Goal: Task Accomplishment & Management: Use online tool/utility

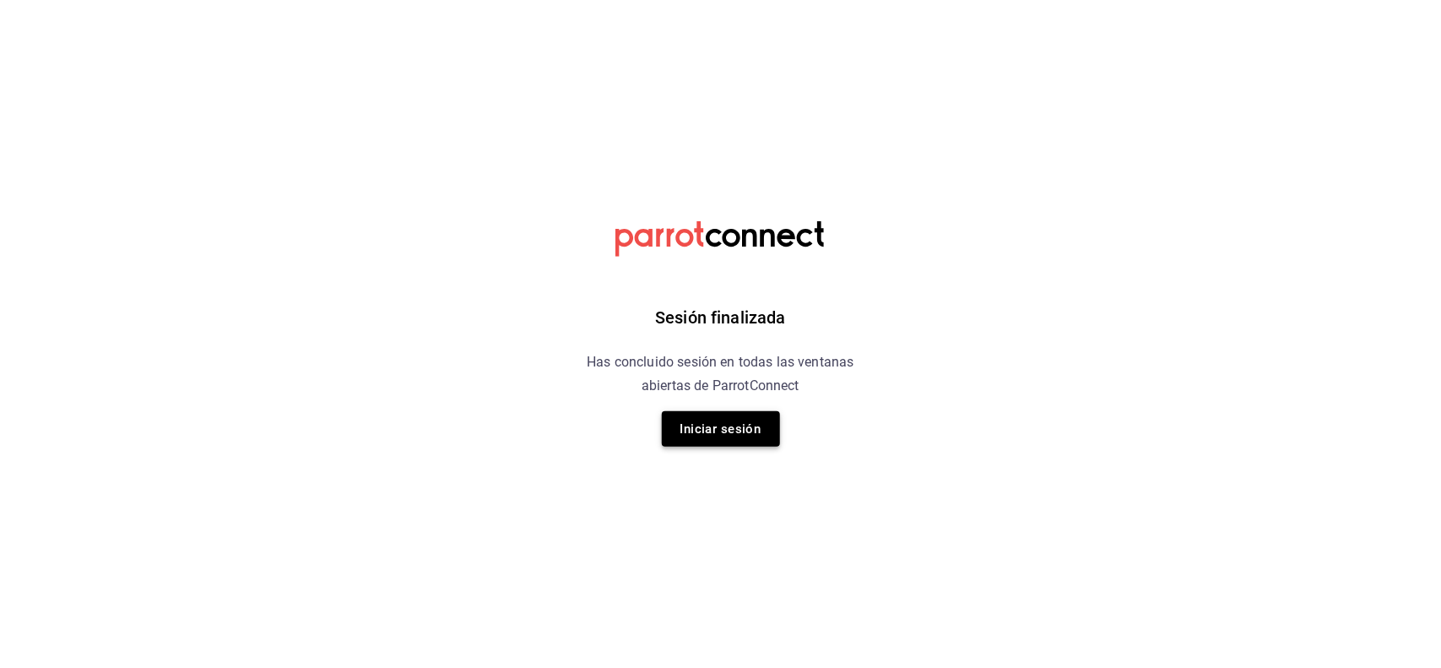
click at [768, 427] on button "Iniciar sesión" at bounding box center [721, 428] width 118 height 35
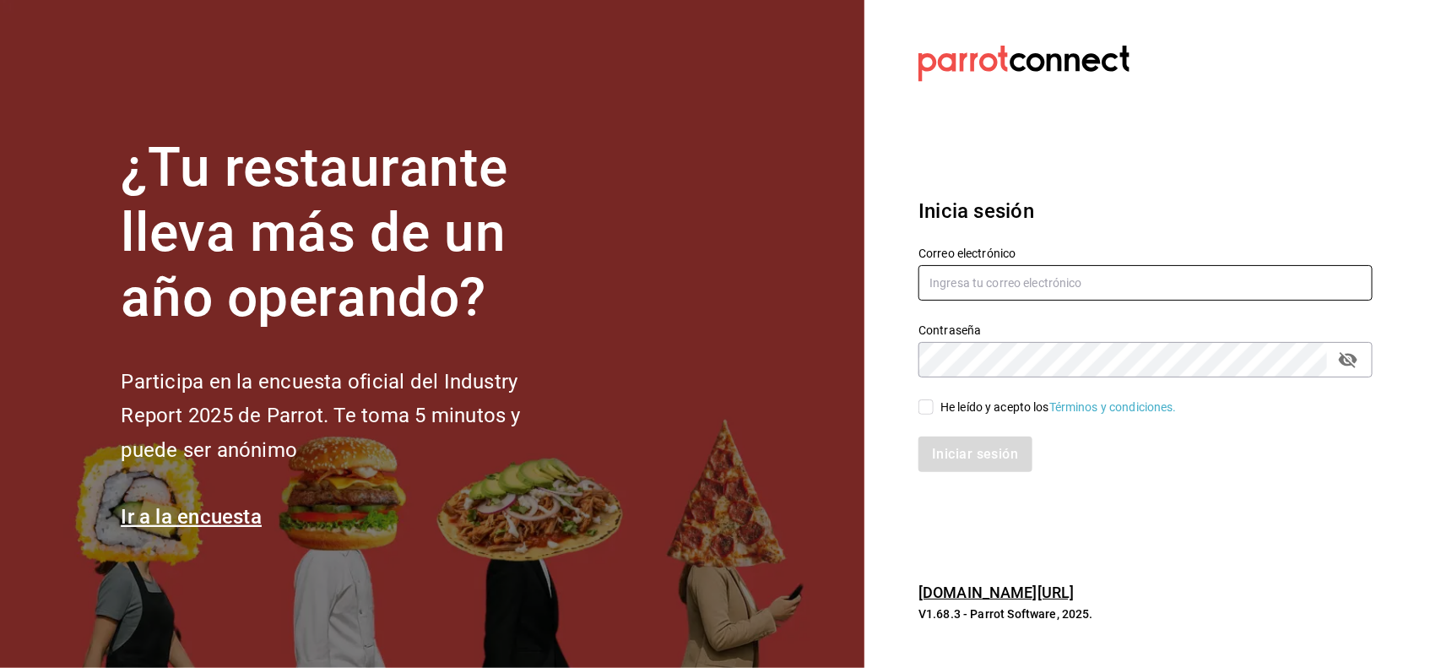
type input "[PERSON_NAME][EMAIL_ADDRESS][DOMAIN_NAME]"
click at [938, 402] on span "He leído y acepto los Términos y condiciones." at bounding box center [1054, 407] width 243 height 18
click at [933, 402] on input "He leído y acepto los Términos y condiciones." at bounding box center [925, 406] width 15 height 15
checkbox input "true"
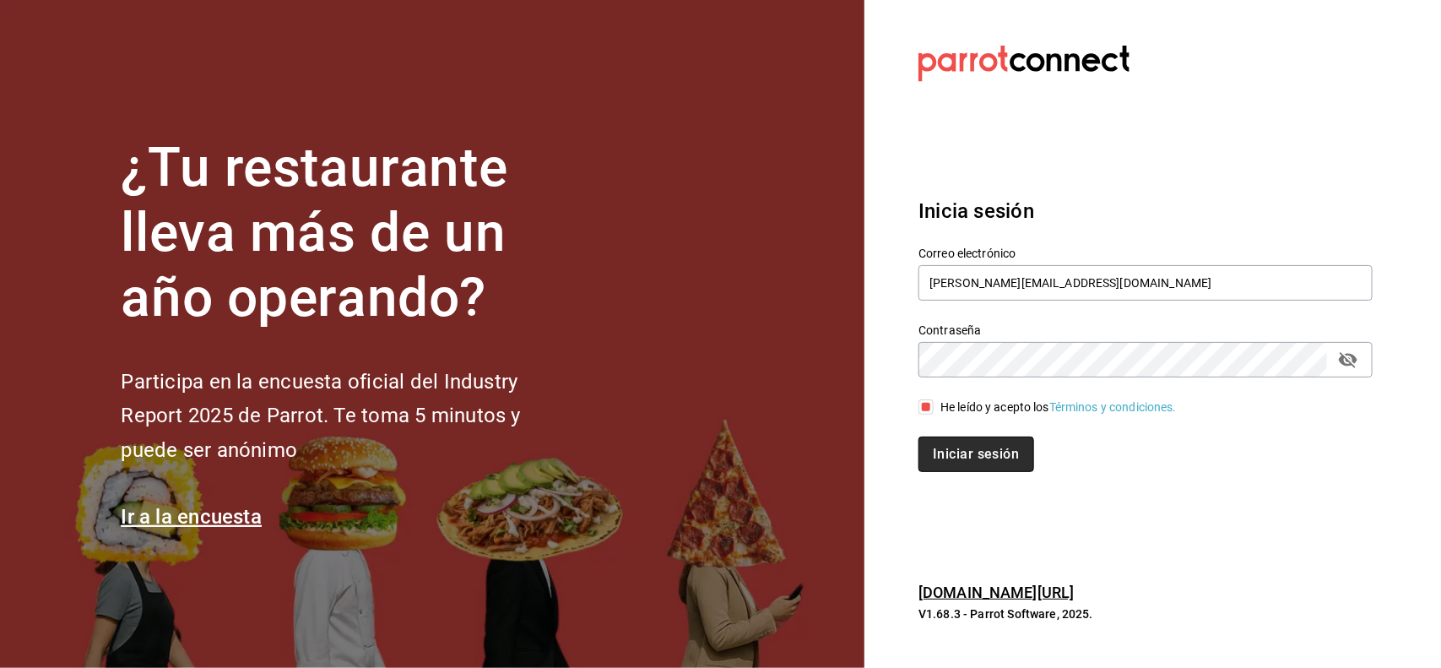
click at [930, 452] on button "Iniciar sesión" at bounding box center [975, 453] width 115 height 35
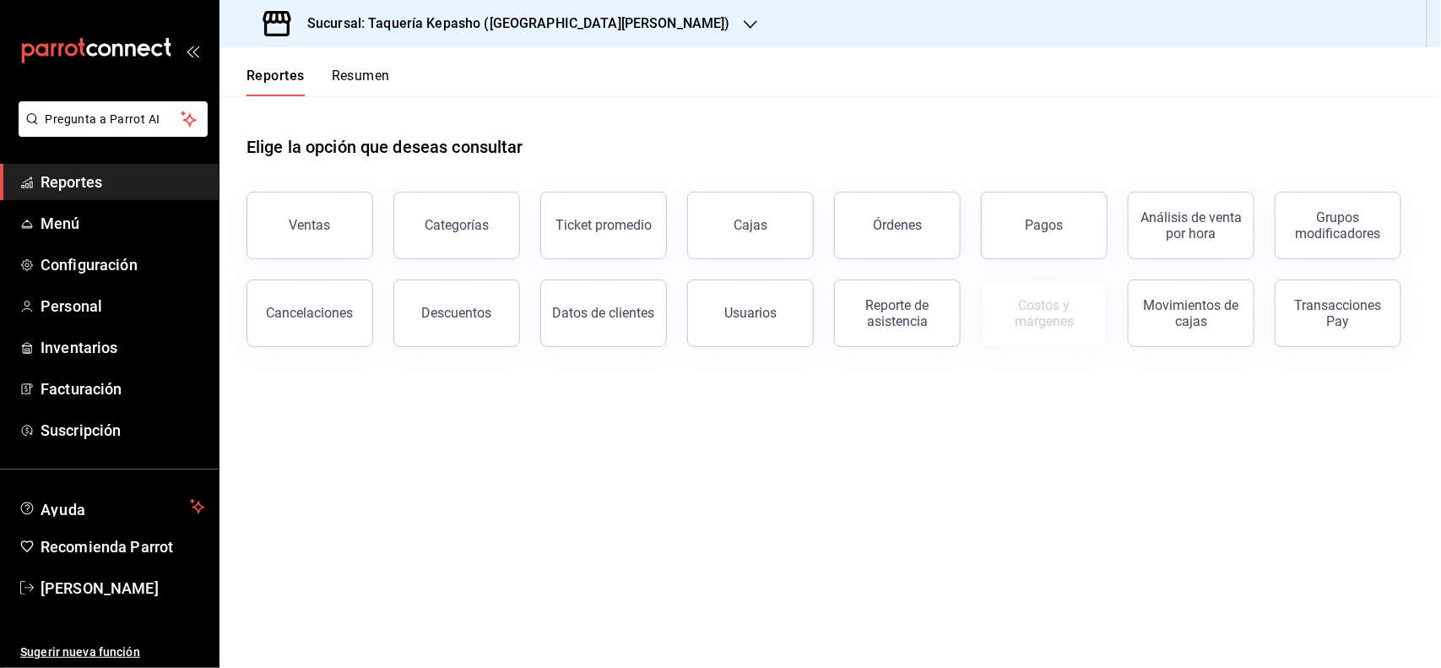
click at [338, 81] on button "Resumen" at bounding box center [361, 82] width 58 height 29
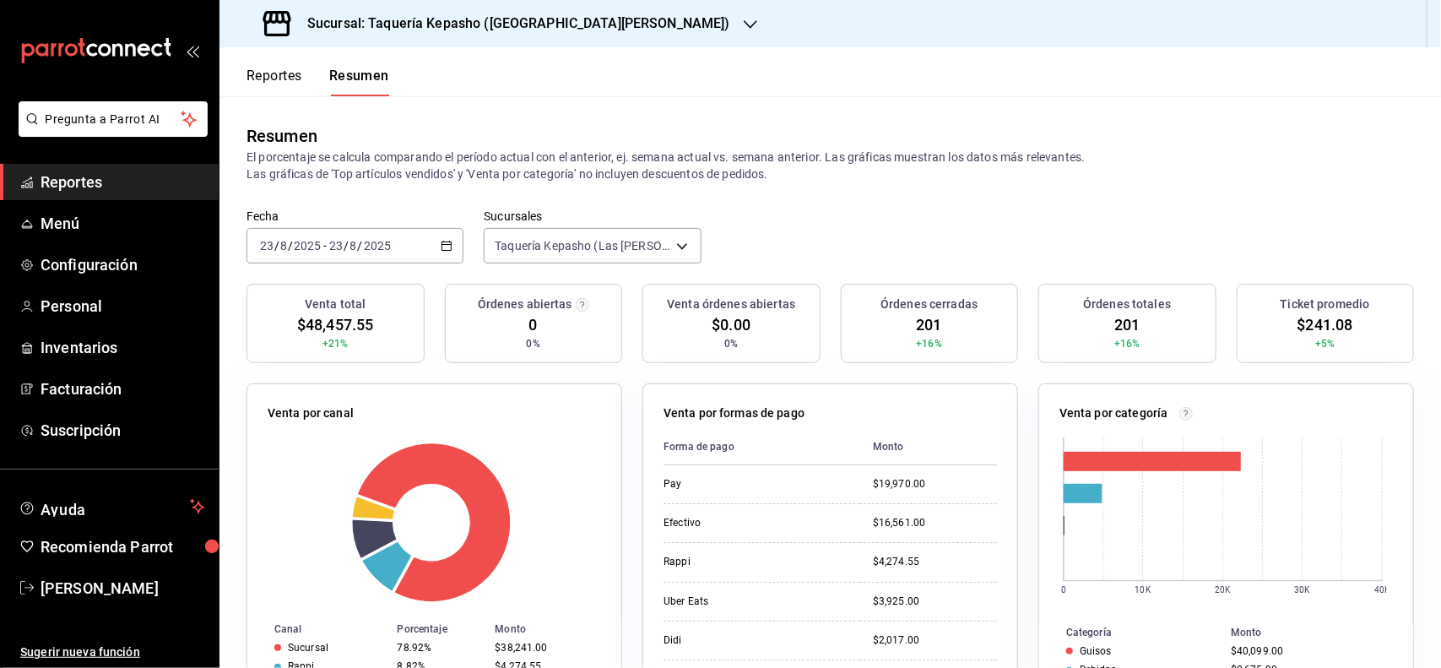
click at [471, 25] on h3 "Sucursal: Taquería Kepasho (Las Torres)" at bounding box center [512, 24] width 436 height 20
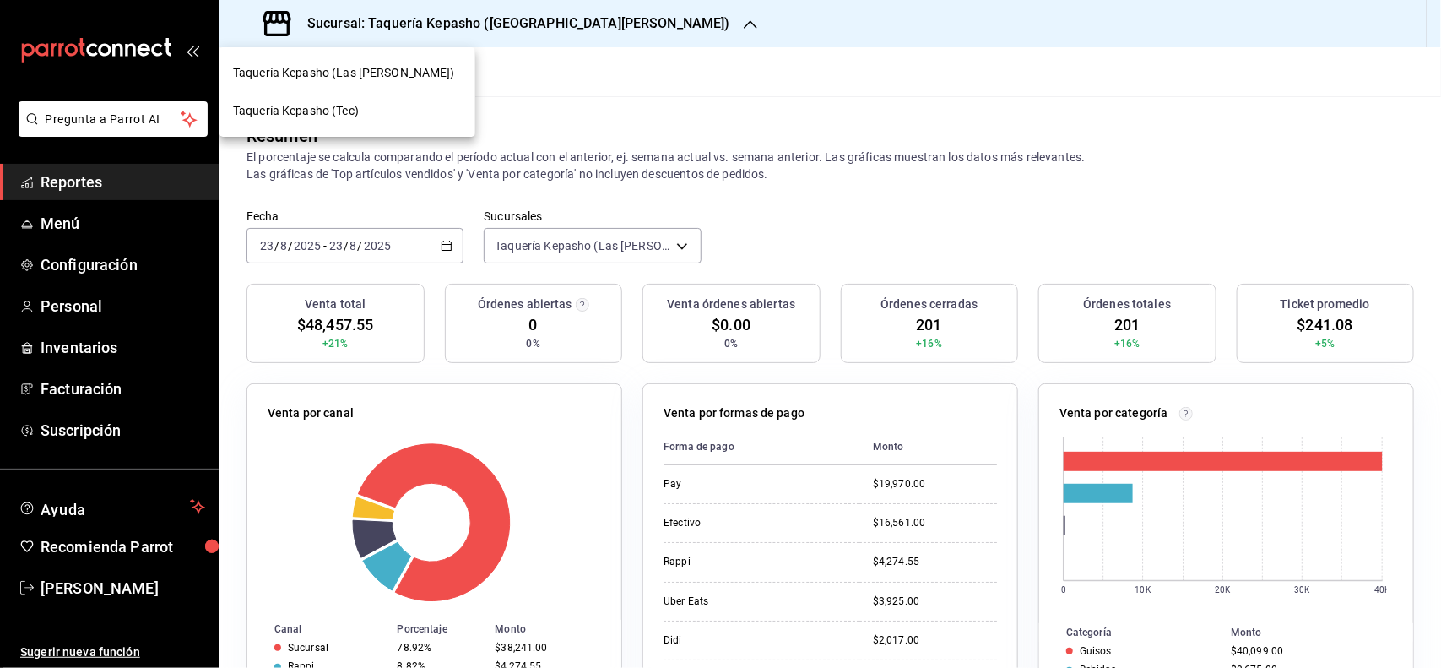
click at [374, 120] on div "Taquería Kepasho (Tec)" at bounding box center [347, 111] width 256 height 38
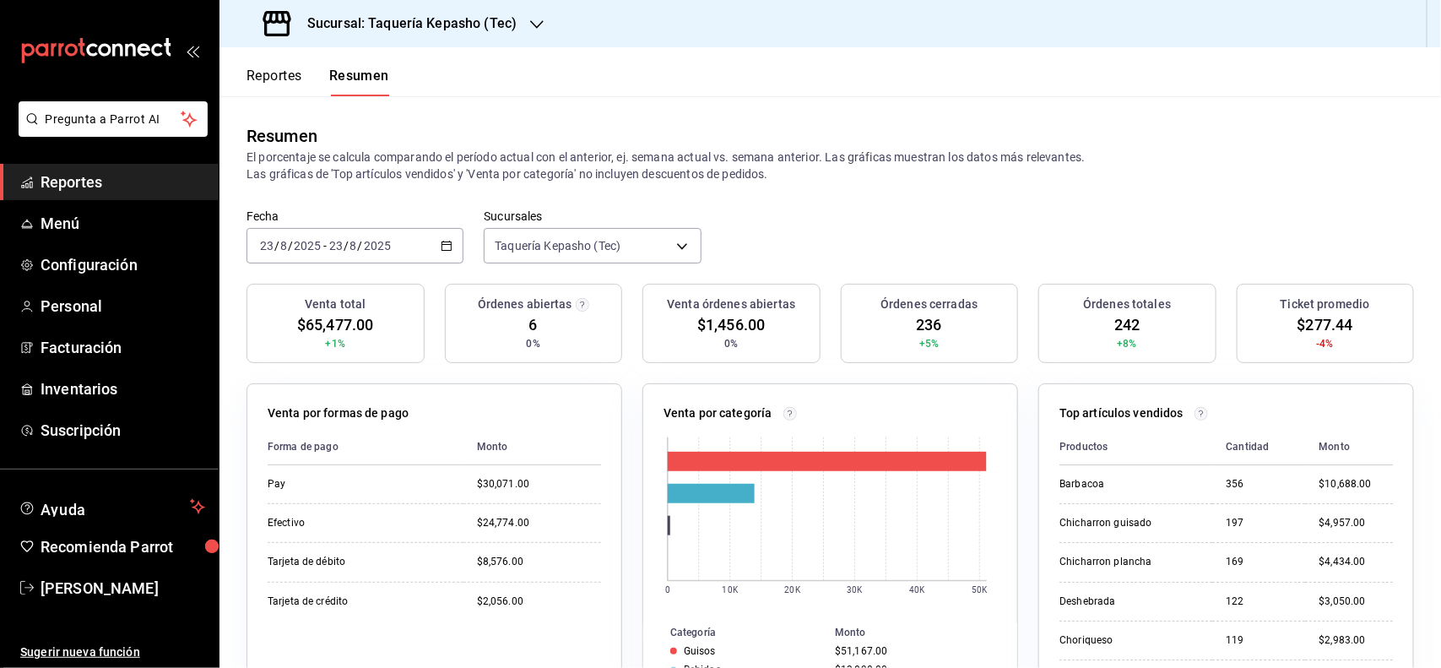
click at [268, 76] on button "Reportes" at bounding box center [274, 82] width 56 height 29
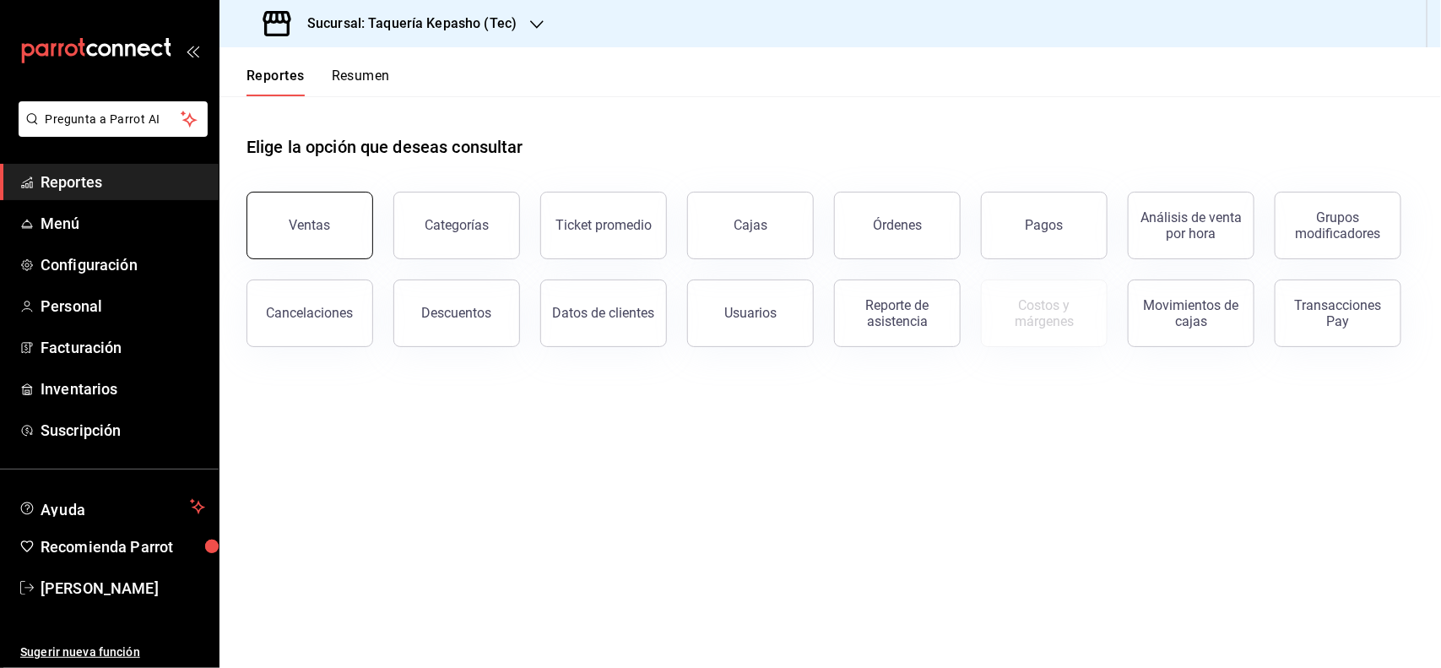
click at [281, 243] on button "Ventas" at bounding box center [309, 226] width 127 height 68
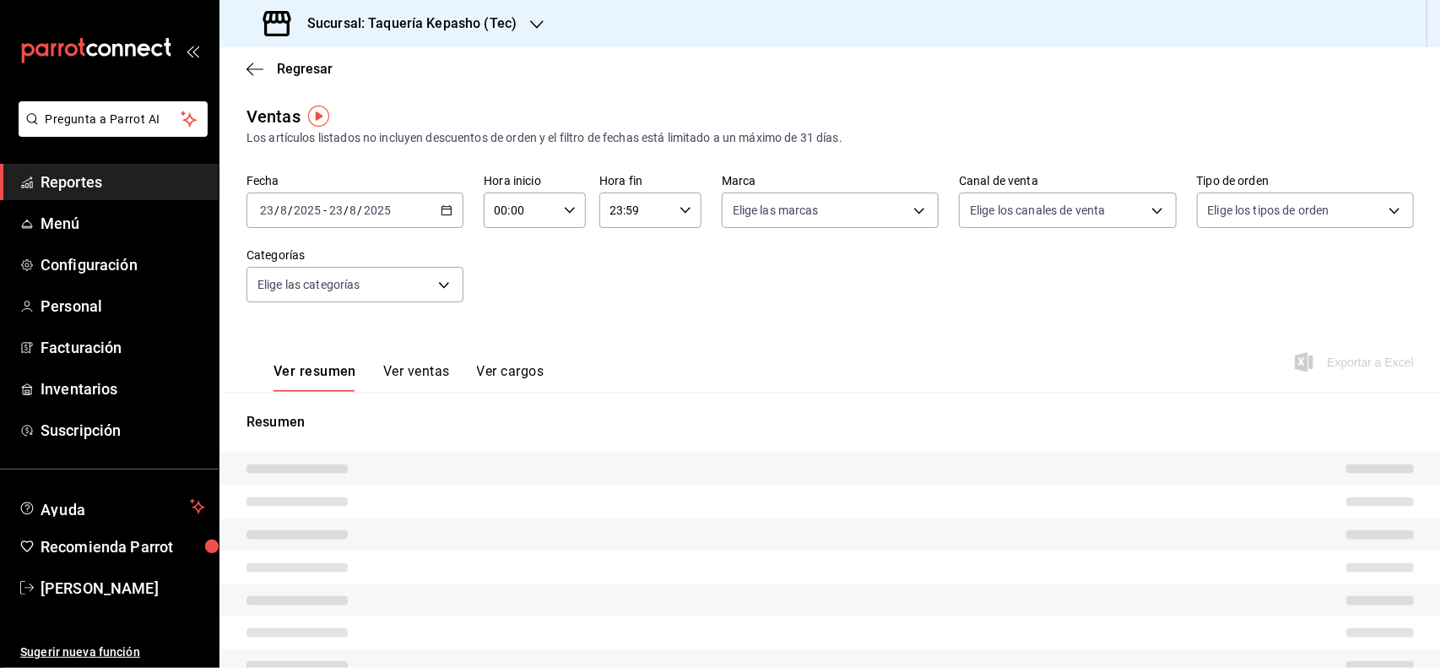
click at [422, 373] on button "Ver ventas" at bounding box center [416, 377] width 67 height 29
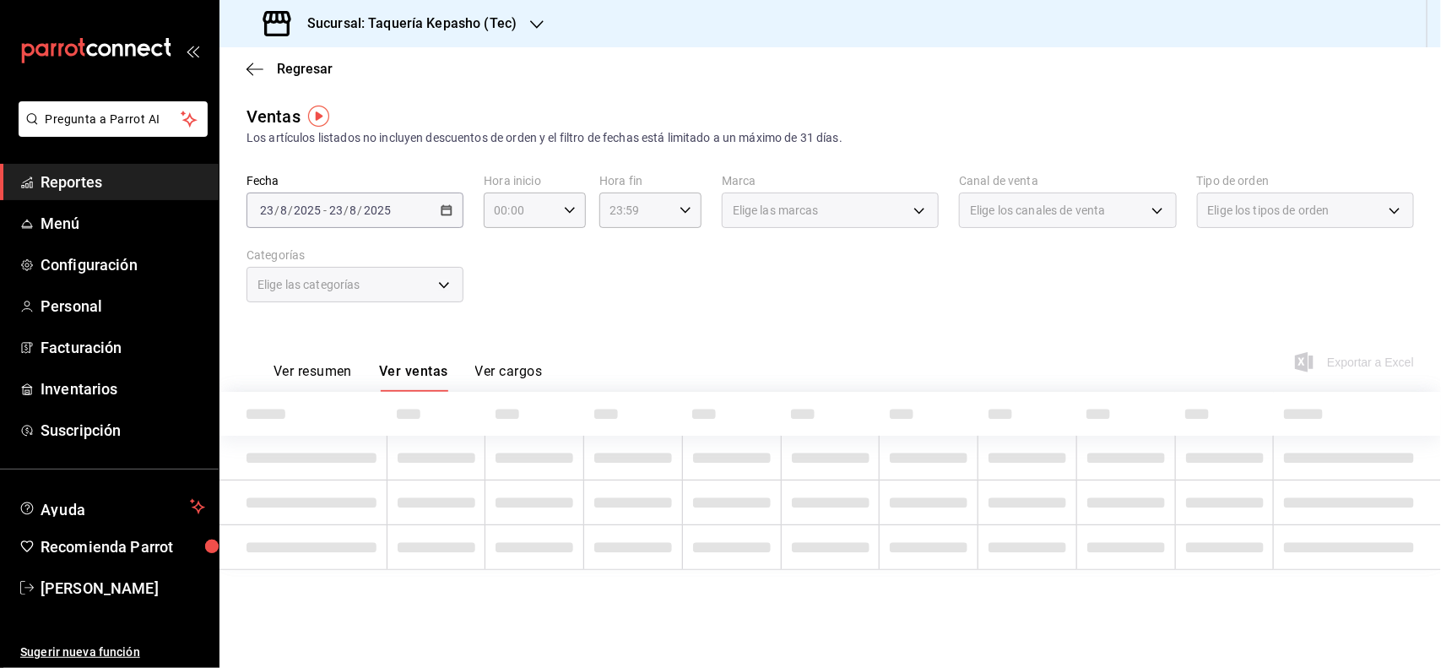
click at [444, 285] on div "Elige las categorías" at bounding box center [354, 284] width 217 height 35
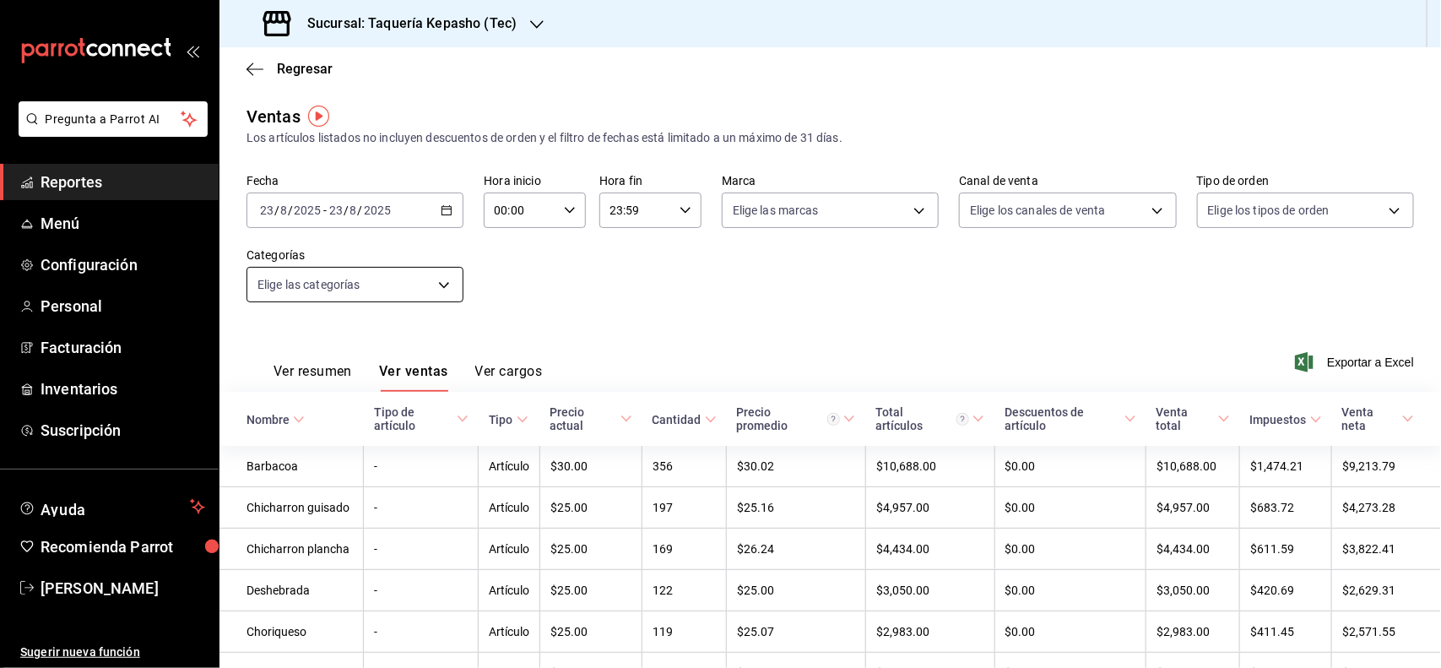
click at [377, 285] on body "Pregunta a Parrot AI Reportes Menú Configuración Personal Facturación Inventari…" at bounding box center [720, 334] width 1441 height 668
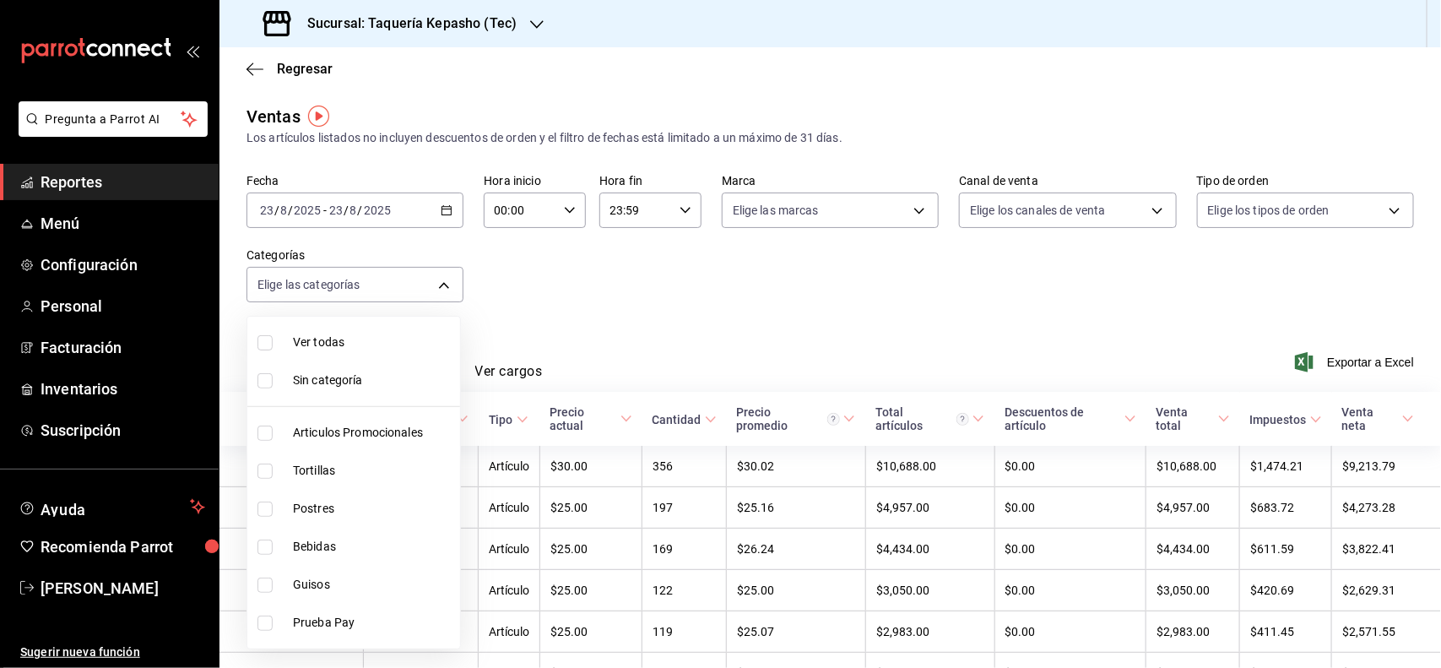
click at [364, 511] on span "Postres" at bounding box center [373, 509] width 160 height 18
type input "80394fb5-4f8c-4364-8ccf-133ca3d1566e"
checkbox input "true"
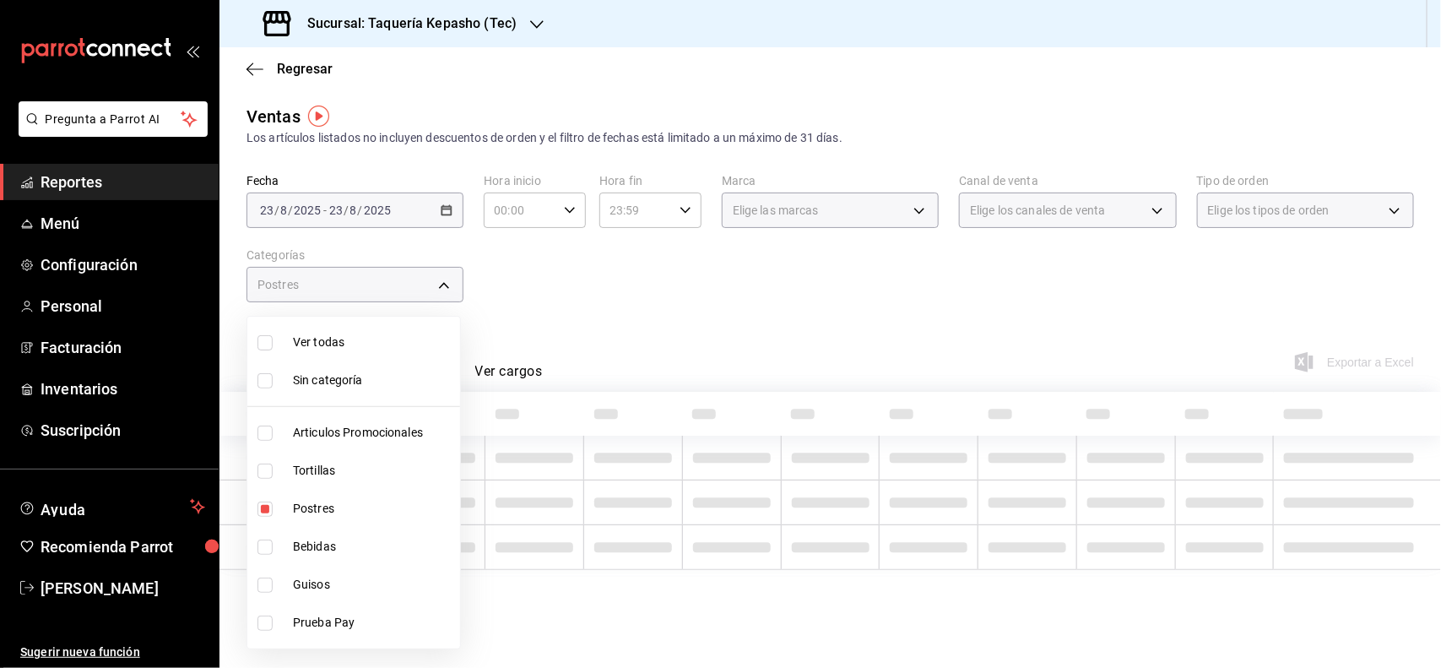
click at [799, 318] on div at bounding box center [720, 334] width 1441 height 668
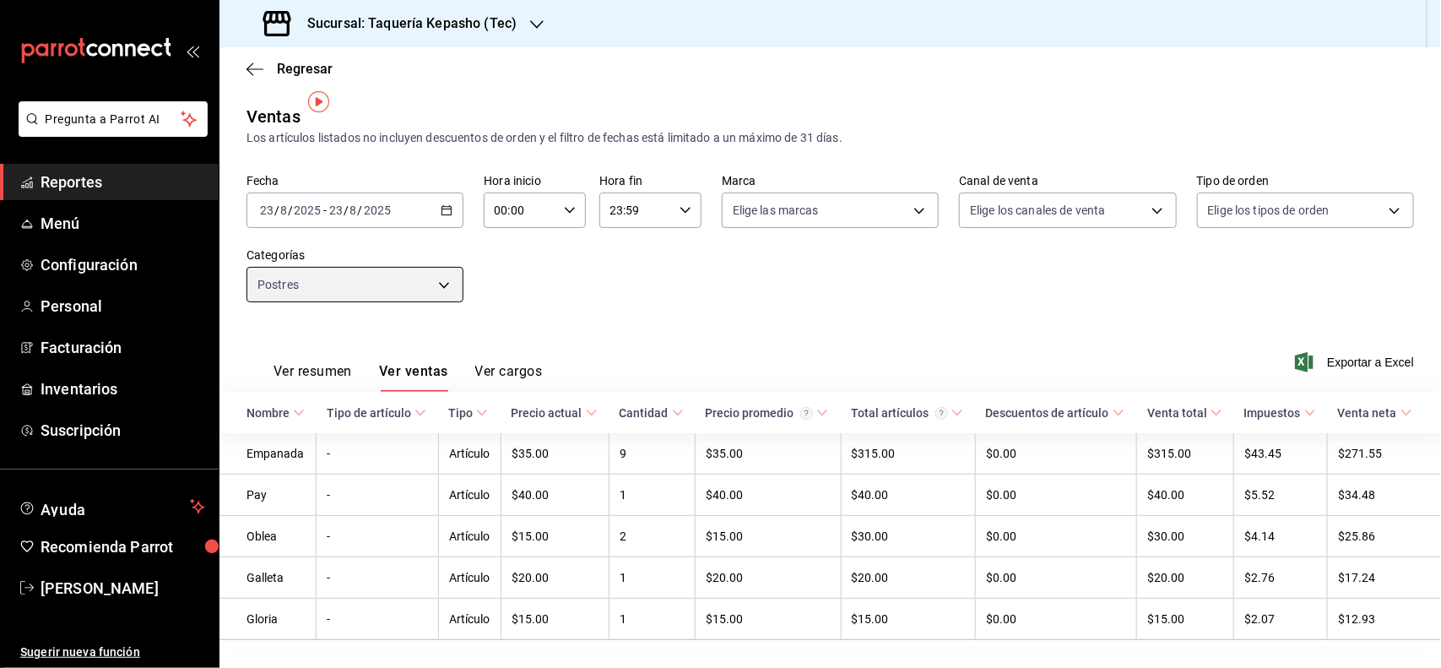
scroll to position [41, 0]
